Goal: Information Seeking & Learning: Learn about a topic

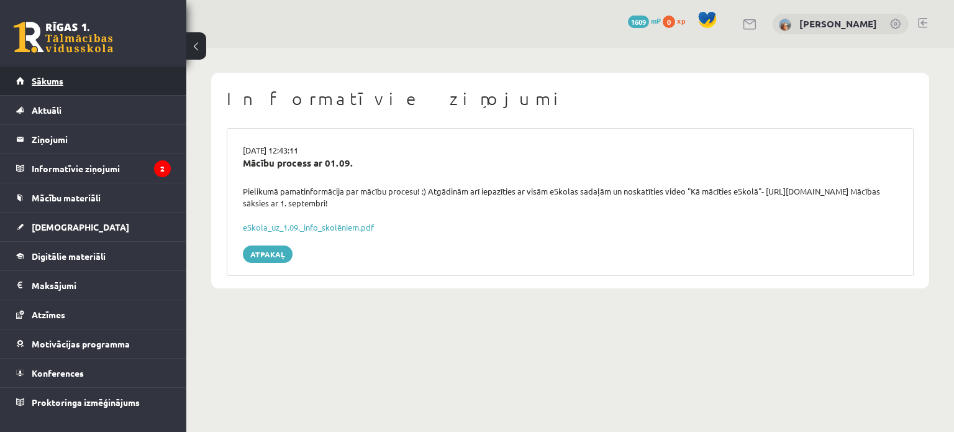
click at [133, 83] on link "Sākums" at bounding box center [93, 80] width 155 height 29
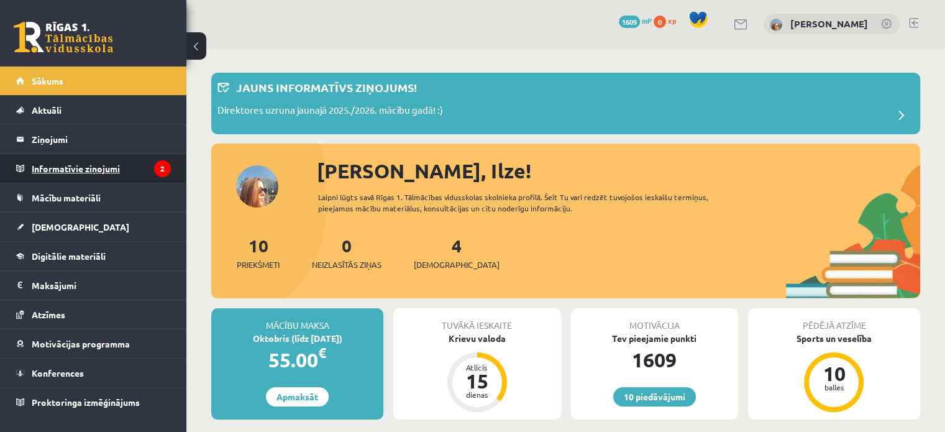
click at [104, 171] on legend "Informatīvie ziņojumi 2" at bounding box center [101, 168] width 139 height 29
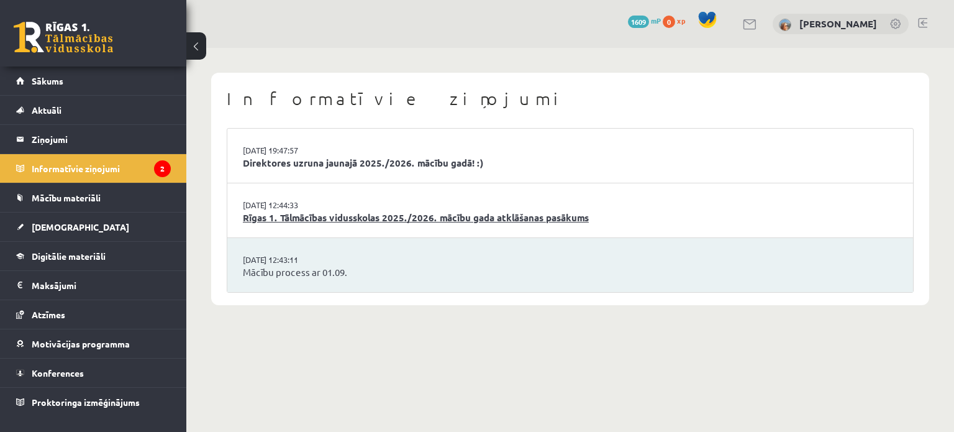
click at [327, 222] on link "Rīgas 1. Tālmācības vidusskolas 2025./2026. mācību gada atklāšanas pasākums" at bounding box center [570, 218] width 655 height 14
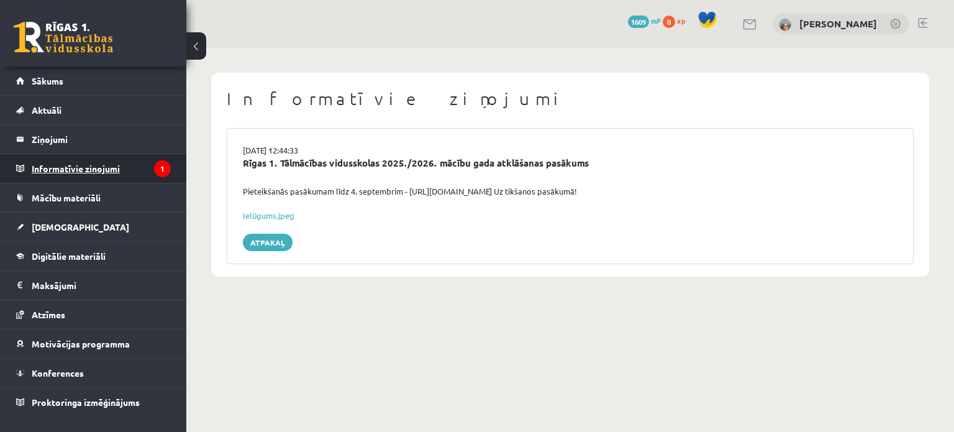
click at [145, 168] on legend "Informatīvie ziņojumi 1" at bounding box center [101, 168] width 139 height 29
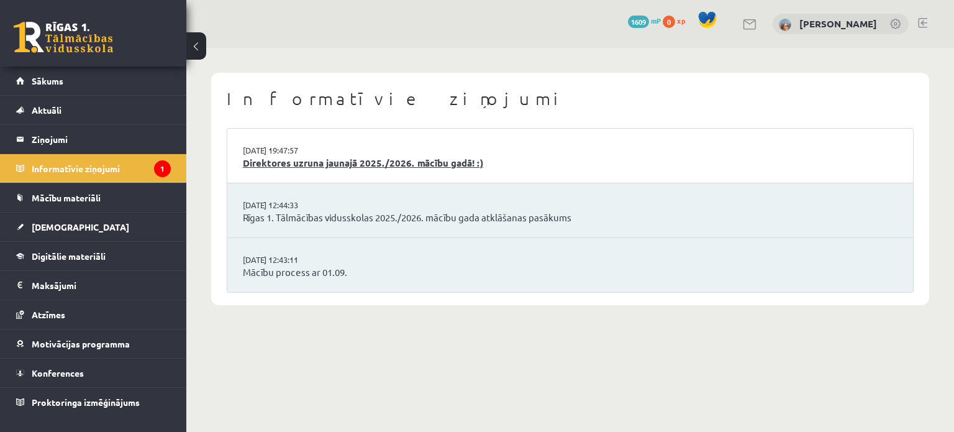
click at [265, 163] on link "Direktores uzruna jaunajā 2025./2026. mācību gadā! :)" at bounding box center [570, 163] width 655 height 14
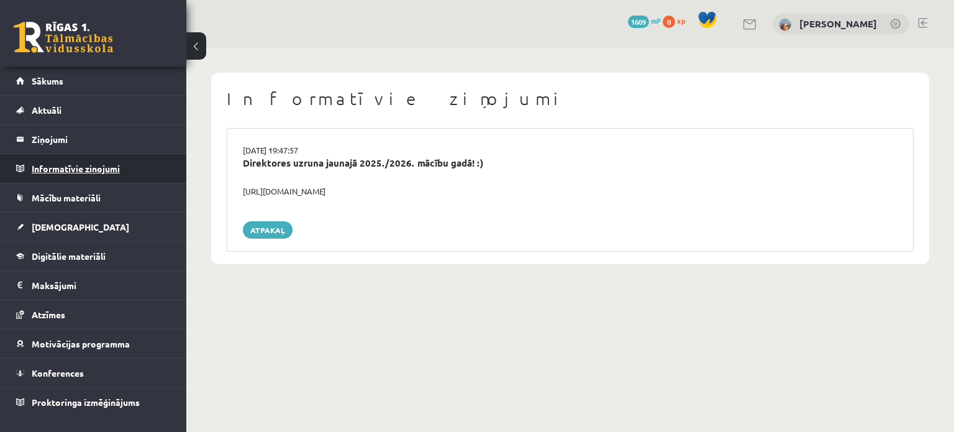
click at [138, 163] on legend "Informatīvie ziņojumi 0" at bounding box center [101, 168] width 139 height 29
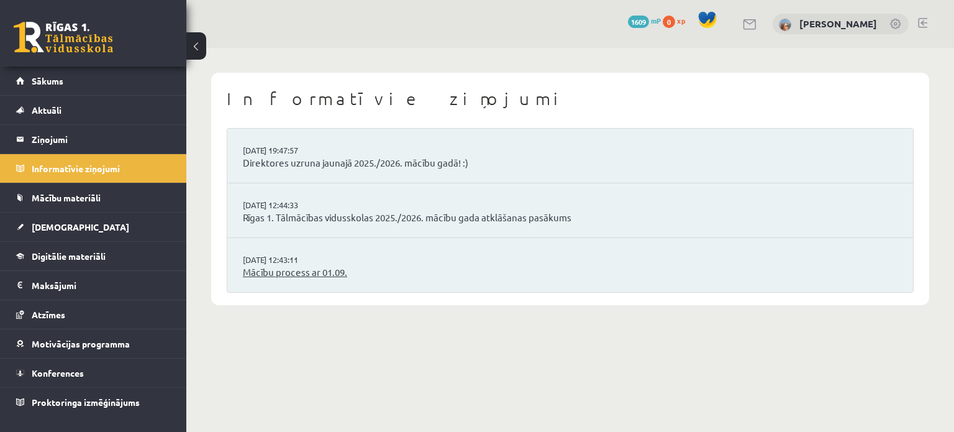
click at [283, 275] on link "Mācību process ar 01.09." at bounding box center [570, 272] width 655 height 14
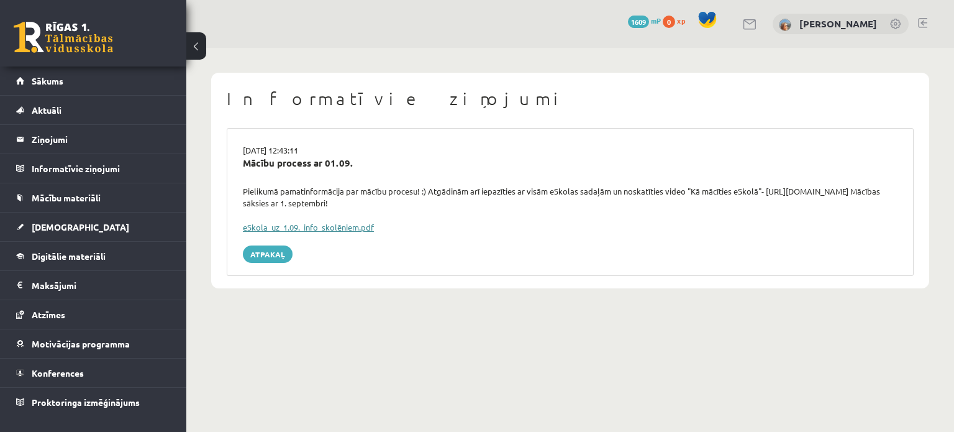
click at [293, 222] on link "eSkola_uz_1.09._info_skolēniem.pdf" at bounding box center [308, 227] width 131 height 11
click at [52, 88] on link "Sākums" at bounding box center [93, 80] width 155 height 29
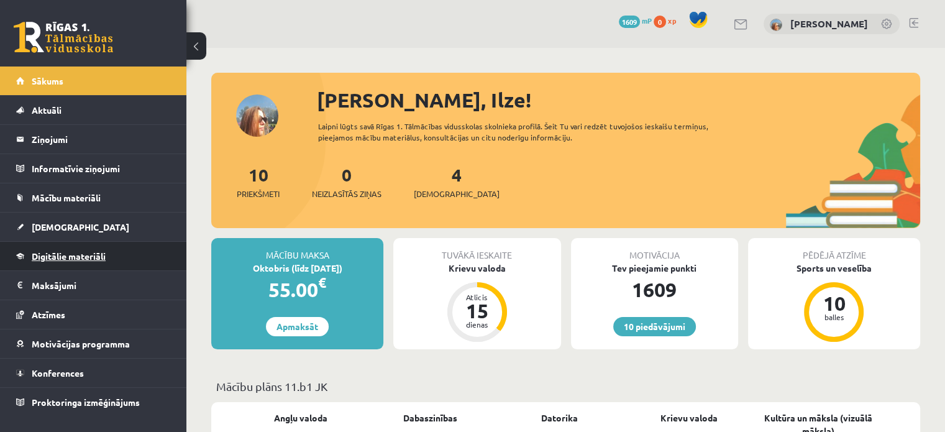
click at [77, 250] on span "Digitālie materiāli" at bounding box center [69, 255] width 74 height 11
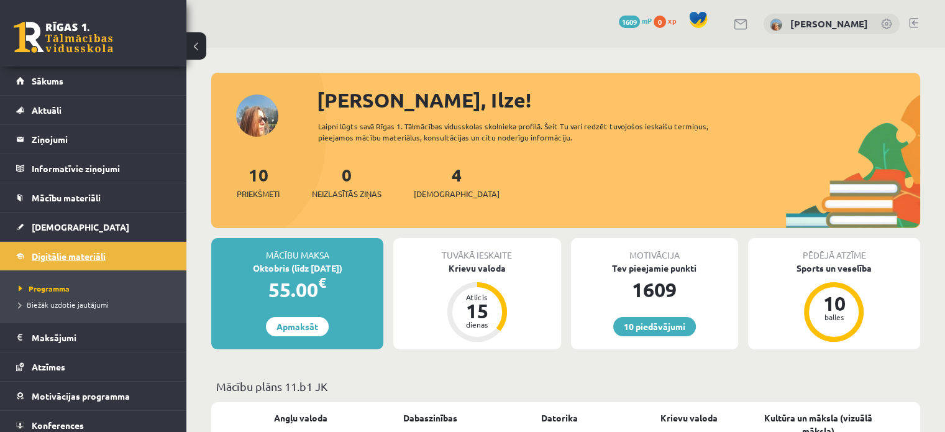
click at [60, 260] on span "Digitālie materiāli" at bounding box center [69, 255] width 74 height 11
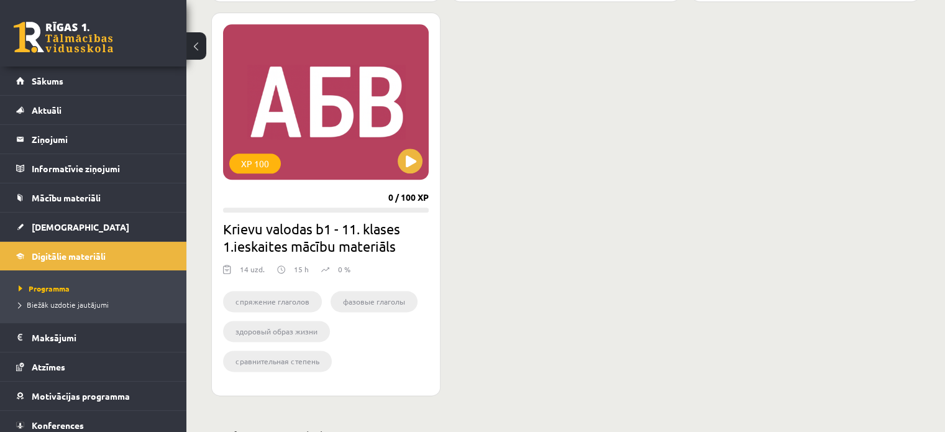
scroll to position [1482, 0]
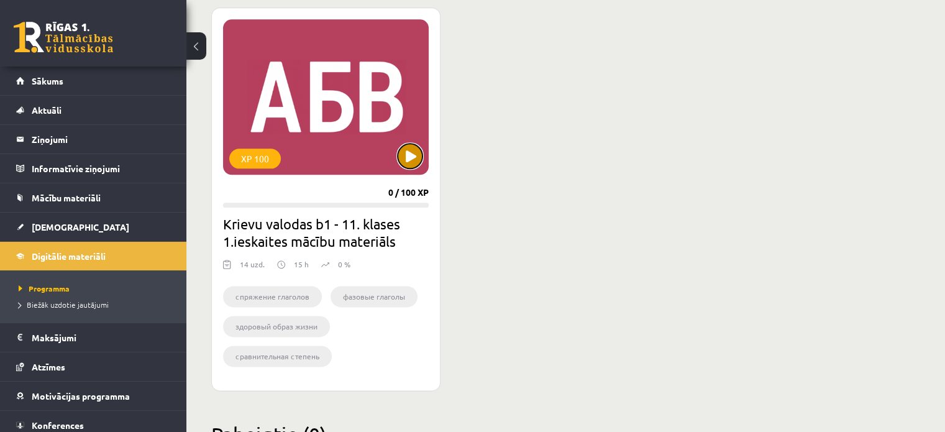
click at [420, 156] on button at bounding box center [410, 155] width 25 height 25
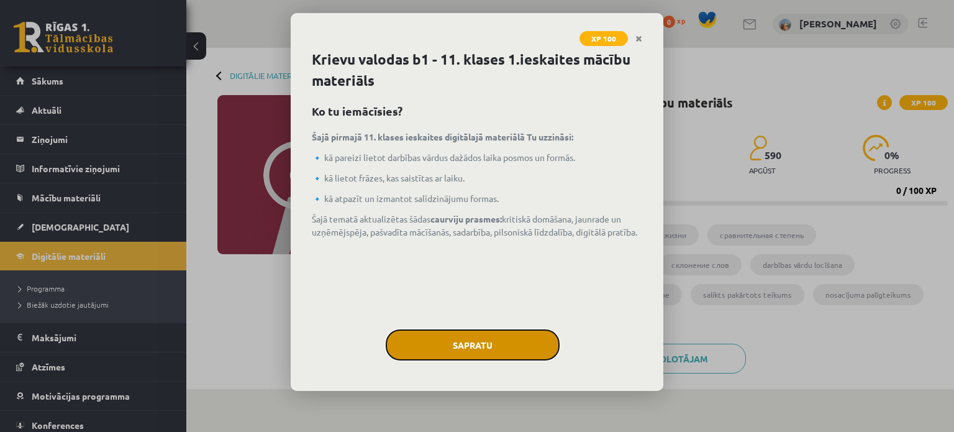
click at [475, 339] on button "Sapratu" at bounding box center [473, 344] width 174 height 31
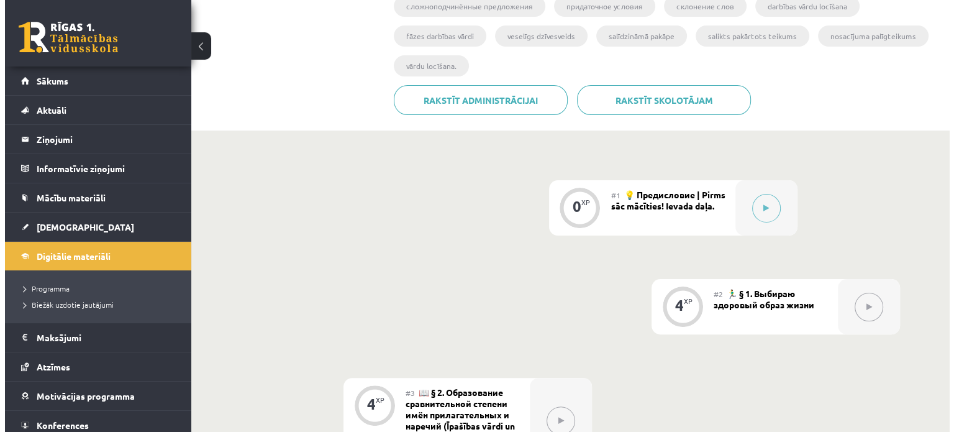
scroll to position [271, 0]
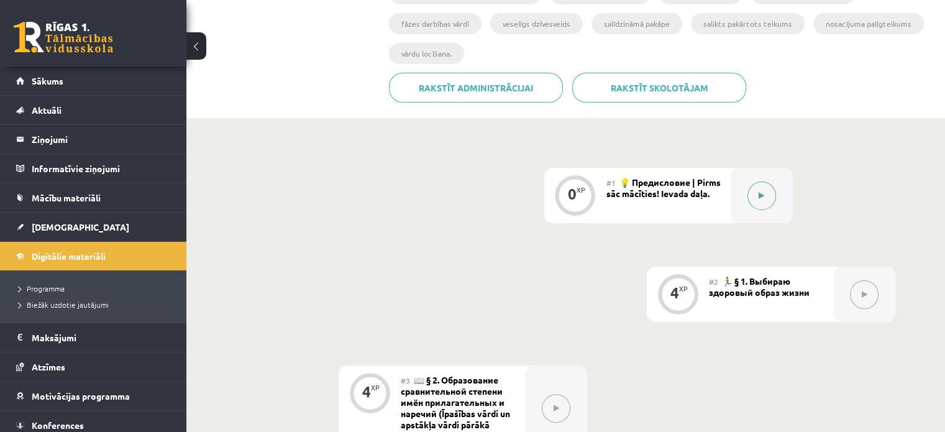
click at [765, 199] on button at bounding box center [761, 195] width 29 height 29
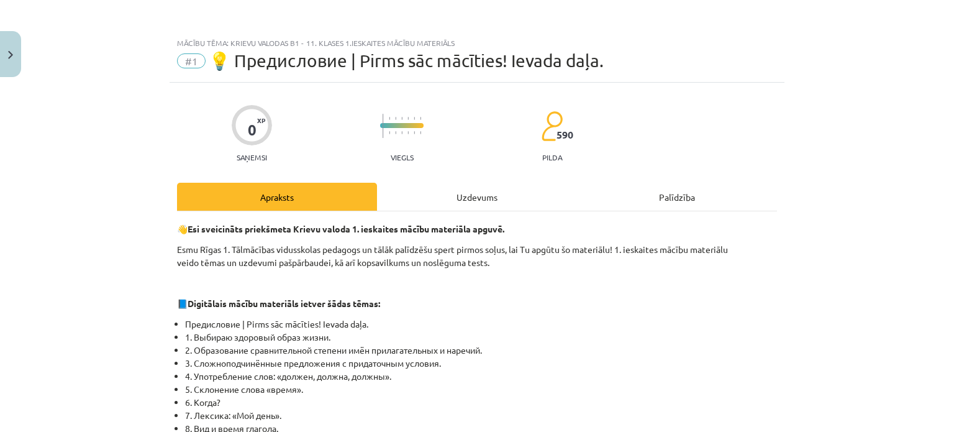
click at [477, 207] on div "Uzdevums" at bounding box center [477, 197] width 200 height 28
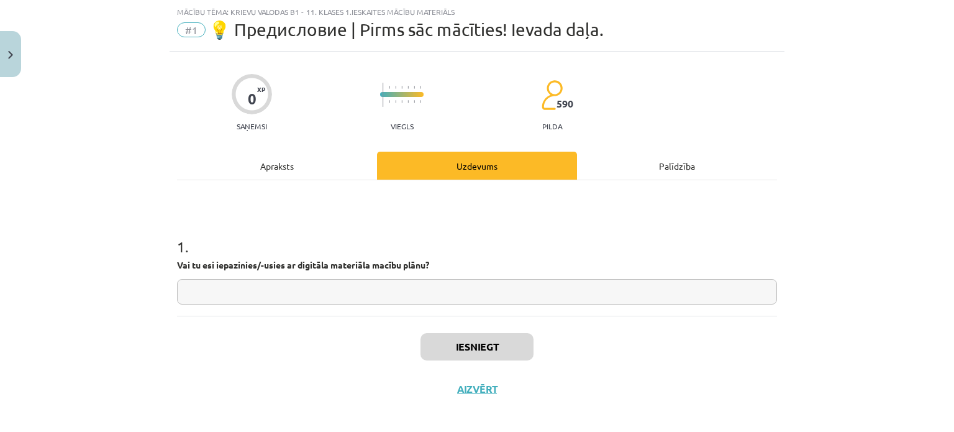
click at [471, 290] on input "text" at bounding box center [477, 291] width 600 height 25
type input "**"
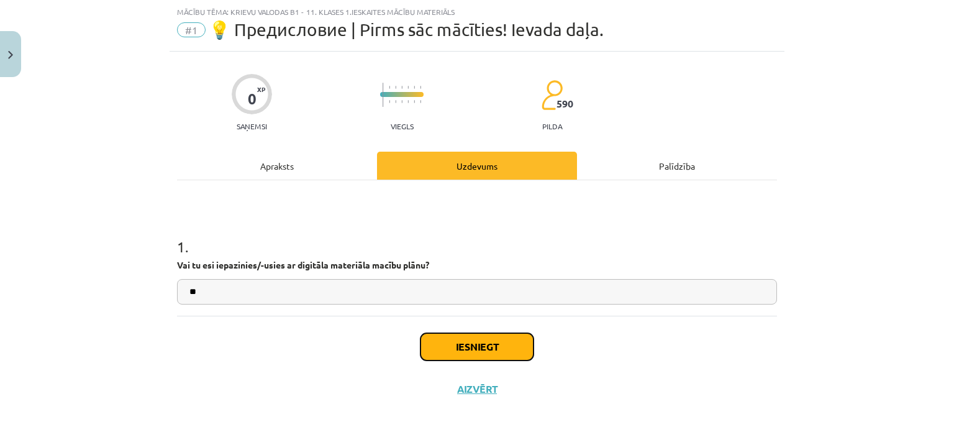
click at [496, 346] on button "Iesniegt" at bounding box center [477, 346] width 113 height 27
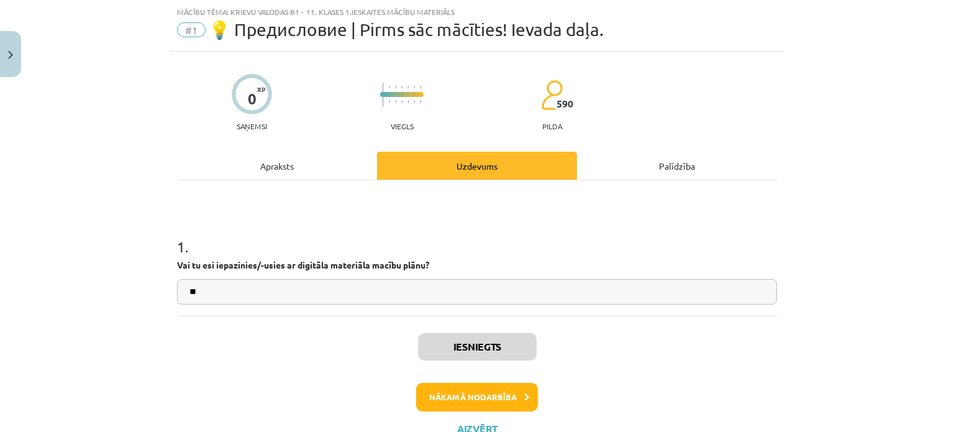
click at [280, 168] on div "Apraksts" at bounding box center [277, 166] width 200 height 28
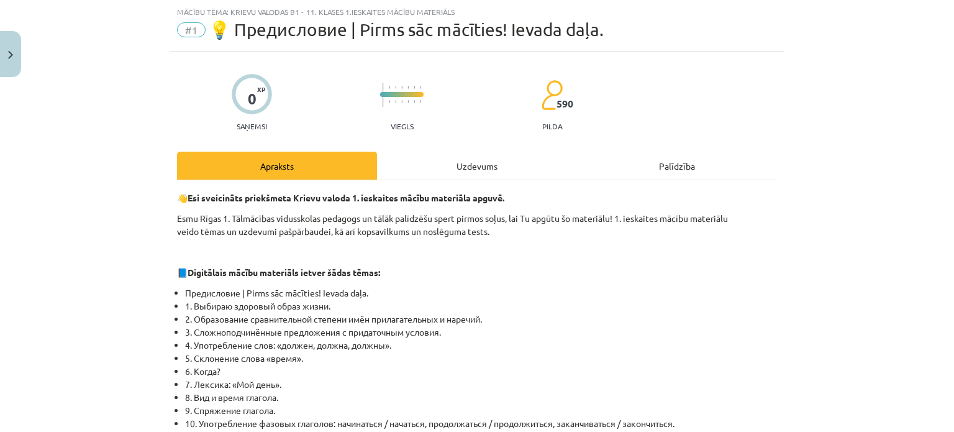
click at [480, 168] on div "Uzdevums" at bounding box center [477, 166] width 200 height 28
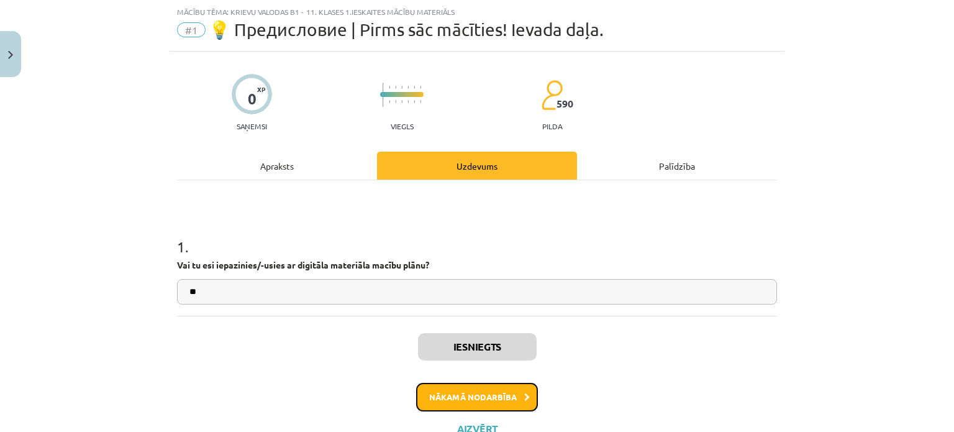
click at [474, 393] on button "Nākamā nodarbība" at bounding box center [477, 397] width 122 height 29
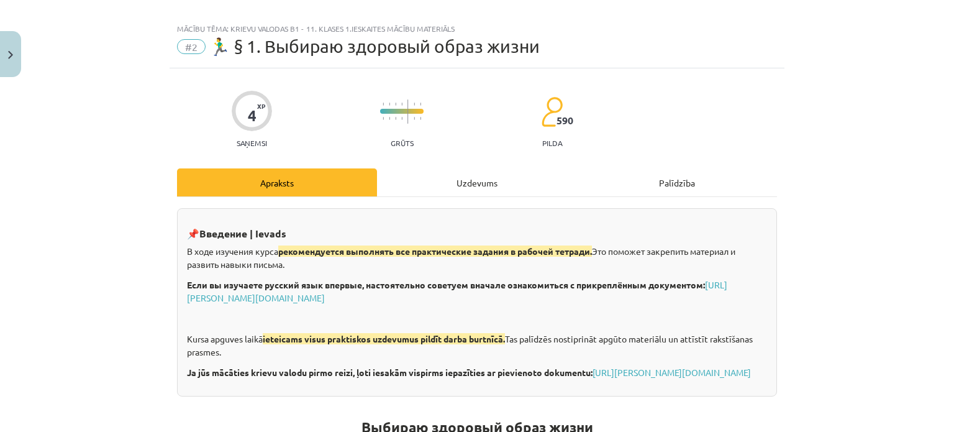
scroll to position [0, 0]
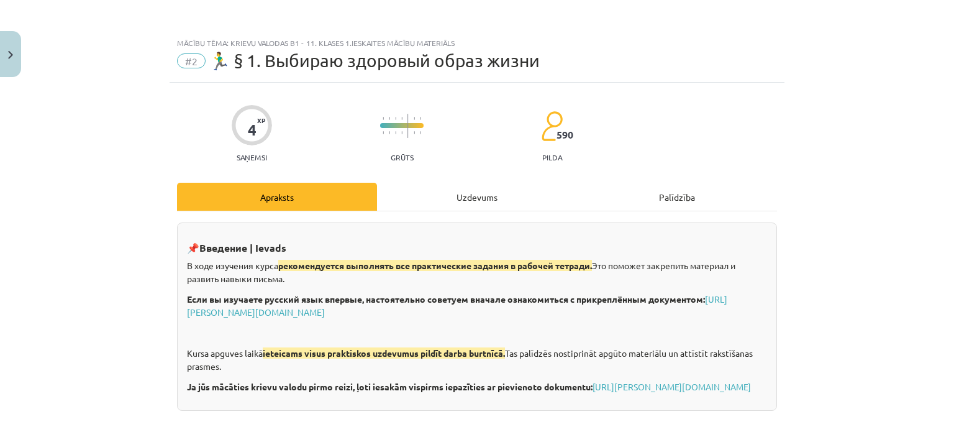
click at [483, 186] on div "Uzdevums" at bounding box center [477, 197] width 200 height 28
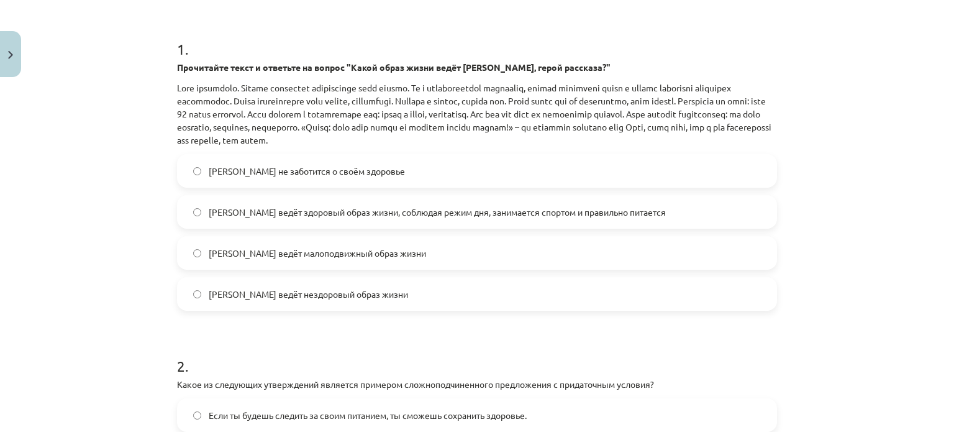
scroll to position [227, 0]
